Goal: Information Seeking & Learning: Learn about a topic

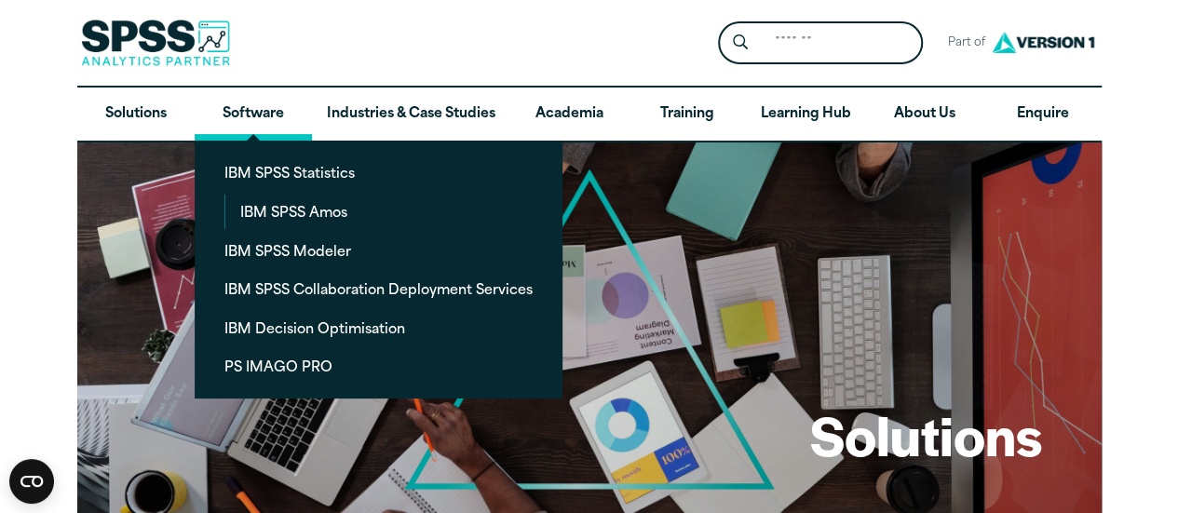
click at [266, 117] on link "Software" at bounding box center [253, 115] width 117 height 54
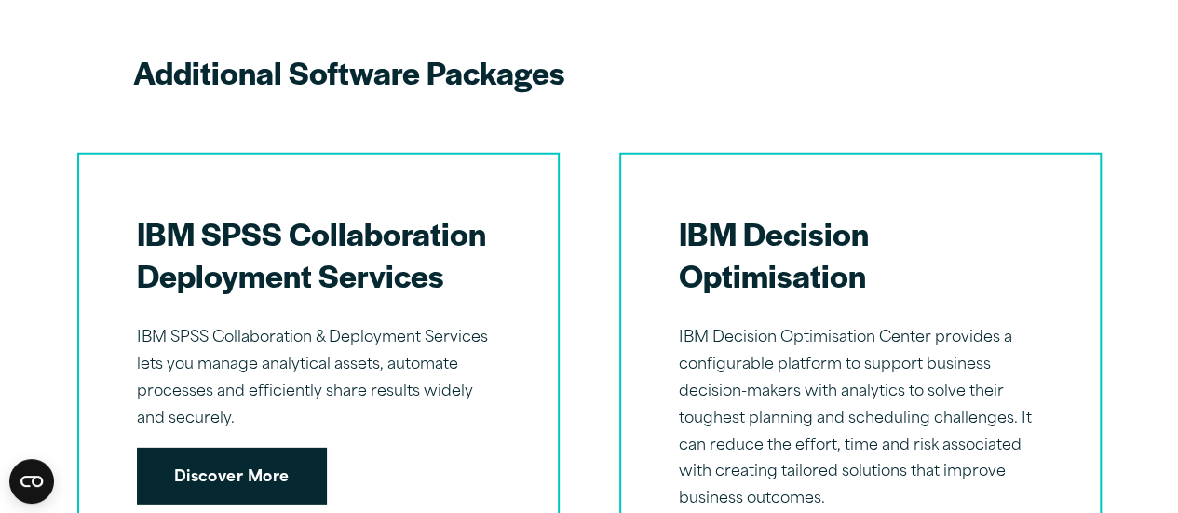
scroll to position [2756, 0]
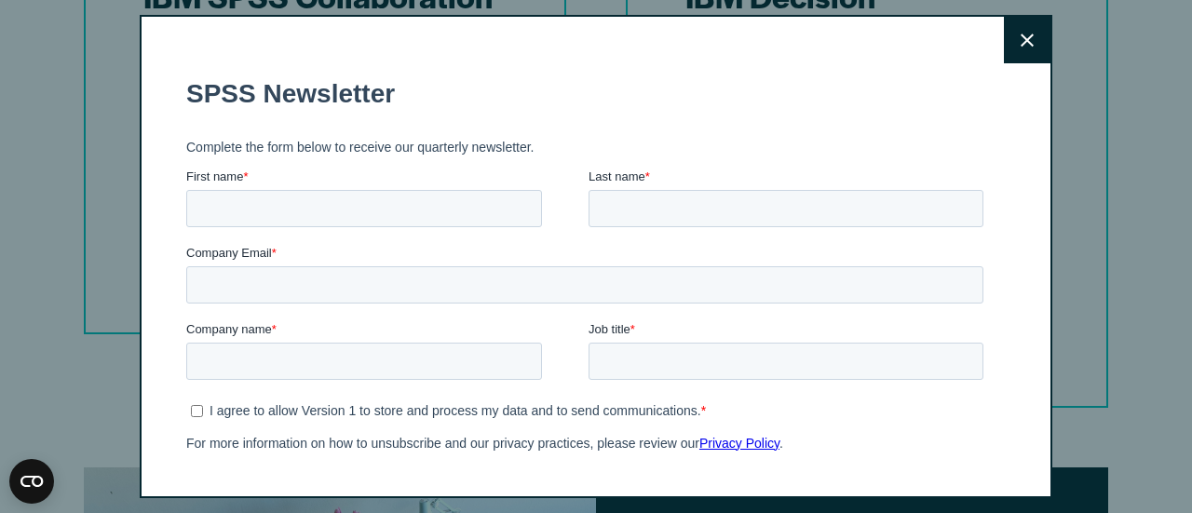
click at [1020, 46] on button "Close" at bounding box center [1027, 40] width 47 height 47
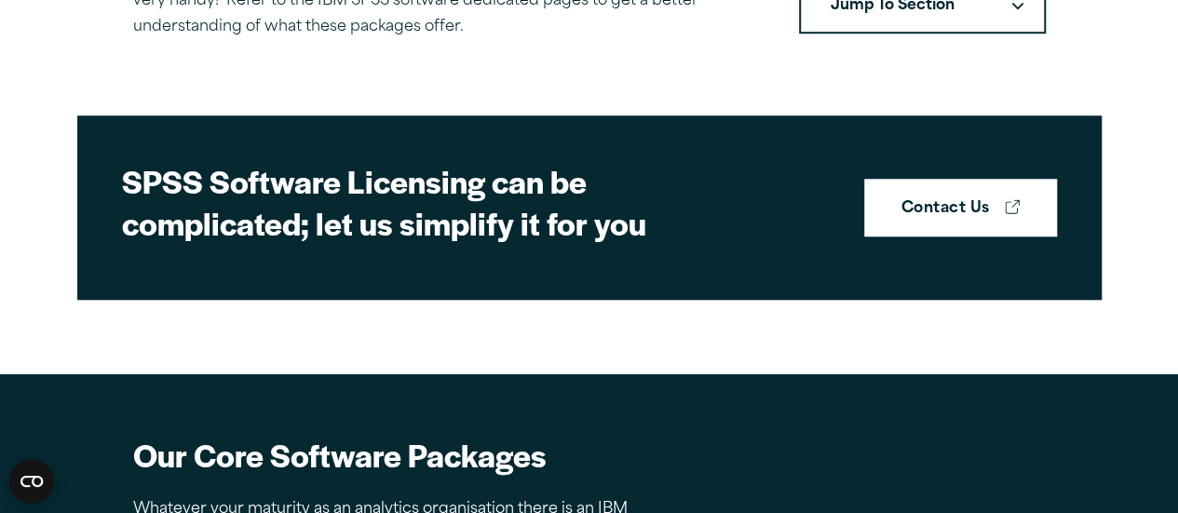
scroll to position [0, 0]
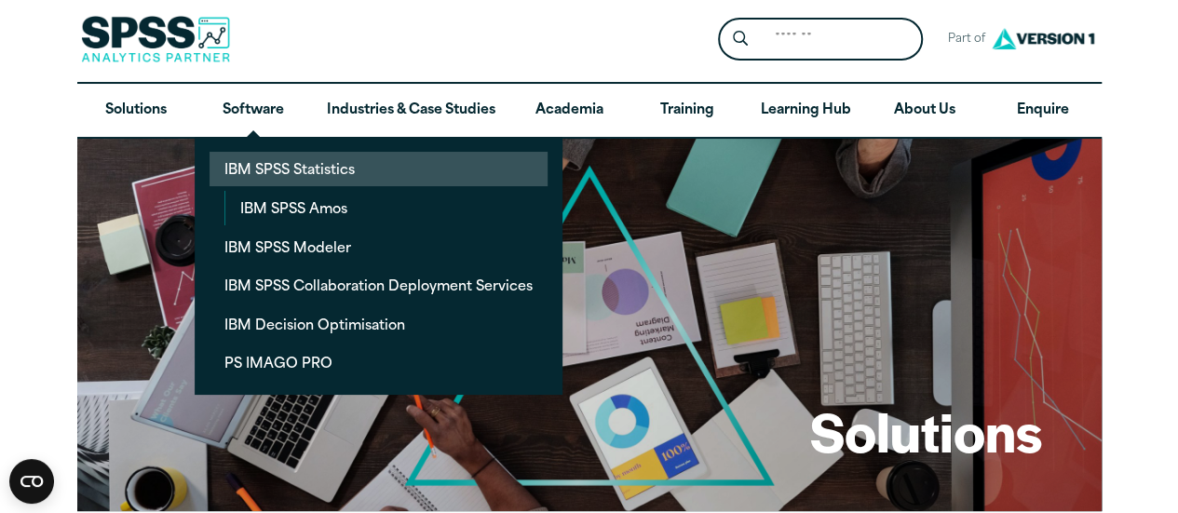
click at [294, 178] on link "IBM SPSS Statistics" at bounding box center [378, 169] width 338 height 34
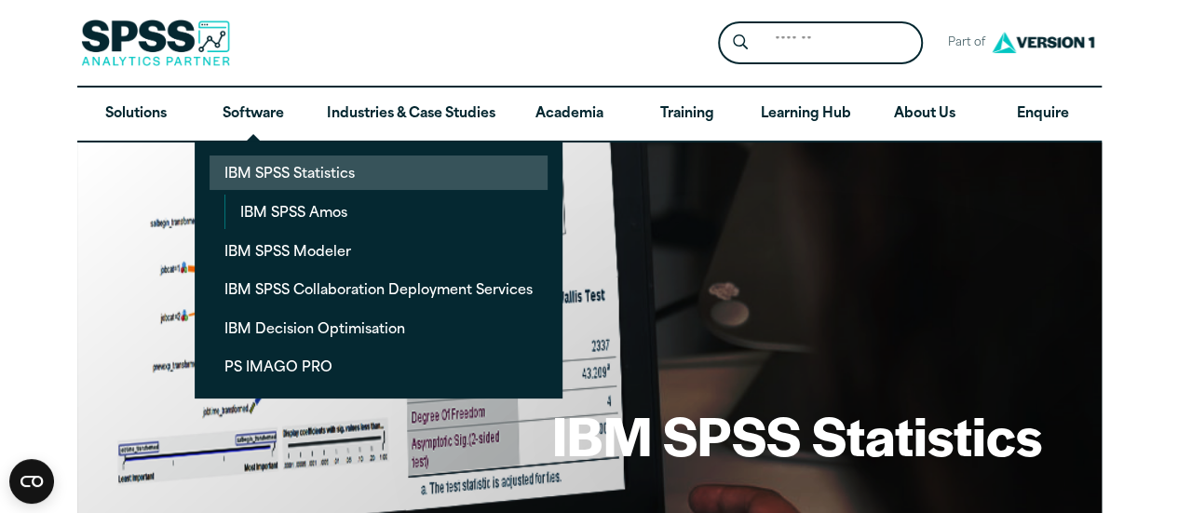
click at [336, 161] on link "IBM SPSS Statistics" at bounding box center [378, 172] width 338 height 34
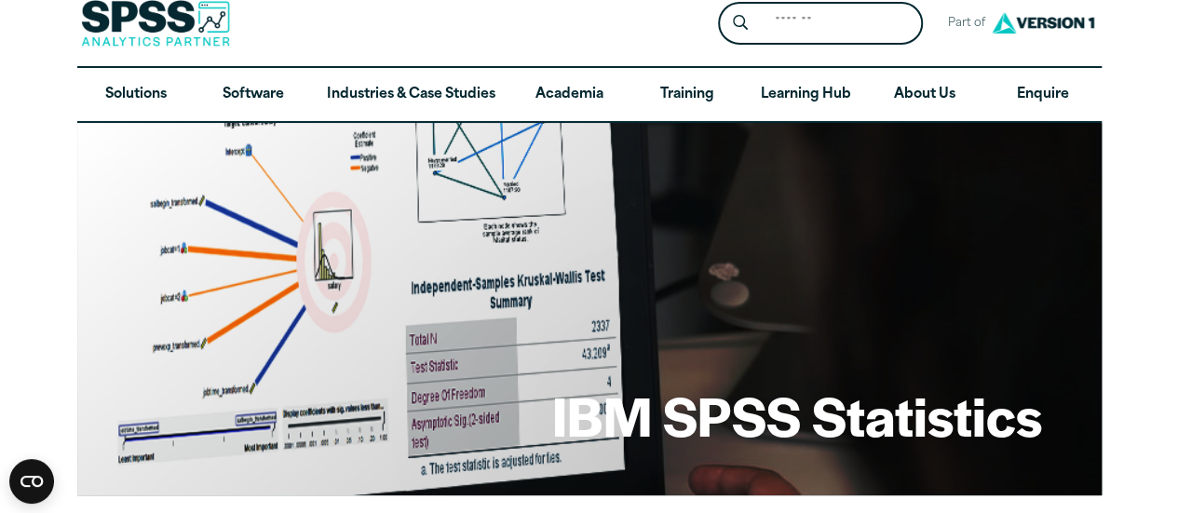
scroll to position [22, 0]
